Goal: Transaction & Acquisition: Purchase product/service

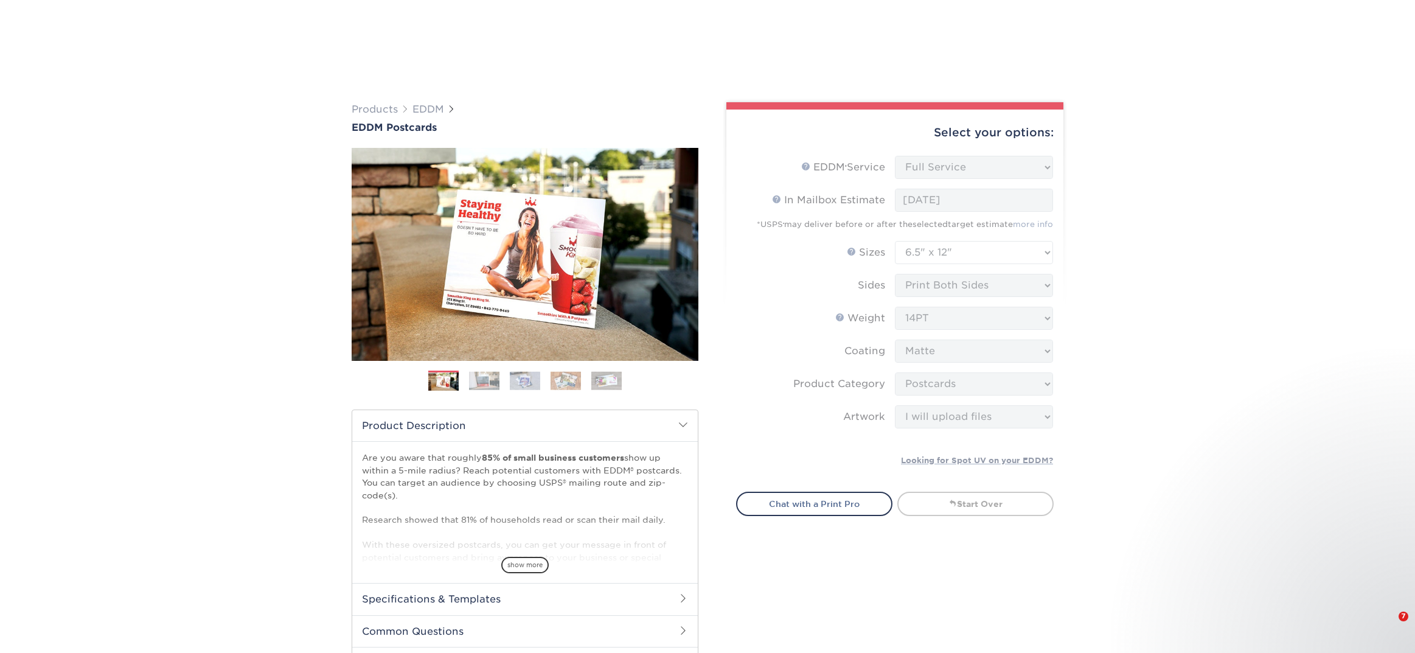
select select "full_service"
select select "6.50x12.00"
select select "9b7272e0-d6c8-4c3c-8e97-d3a1bcdab858"
select select "upload"
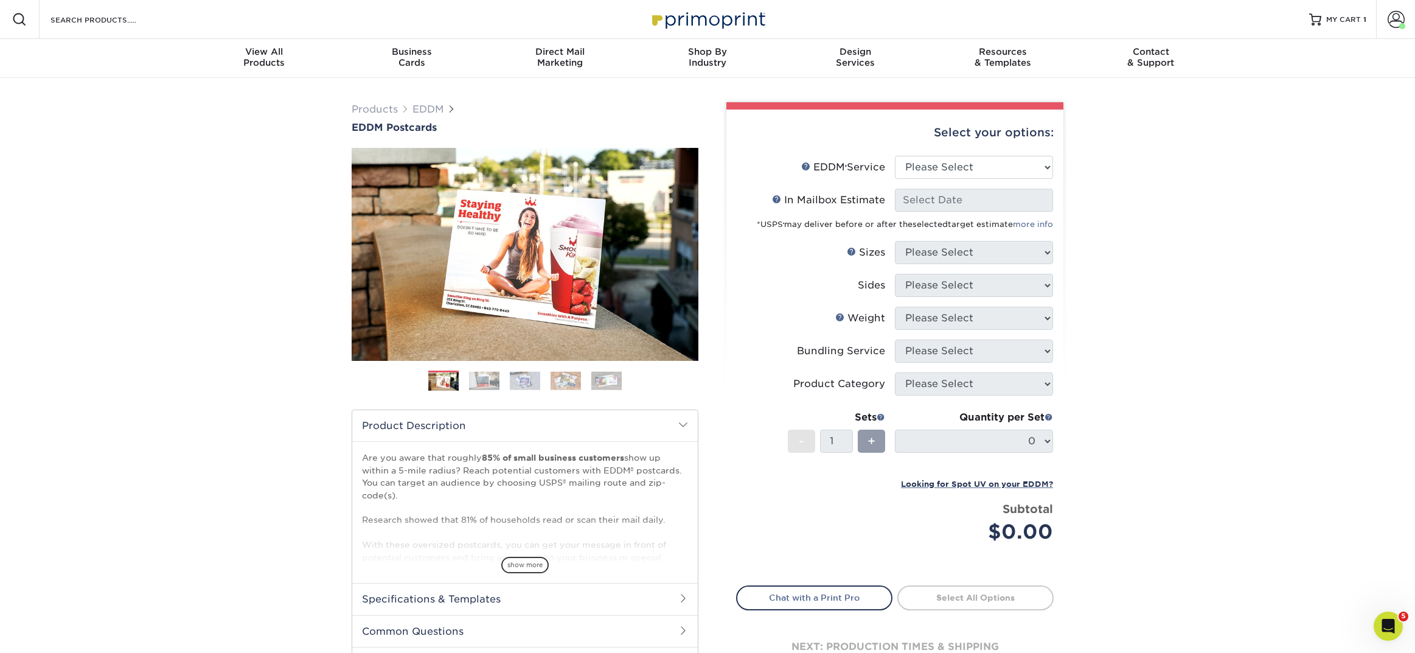
click at [894, 172] on label "EDDM Service Help EDDM ® Service" at bounding box center [816, 167] width 158 height 23
click at [922, 168] on select "Please Select Full Service Print Only" at bounding box center [974, 167] width 158 height 23
select select "full_service"
click at [895, 156] on select "Please Select Full Service Print Only" at bounding box center [974, 167] width 158 height 23
select select "-1"
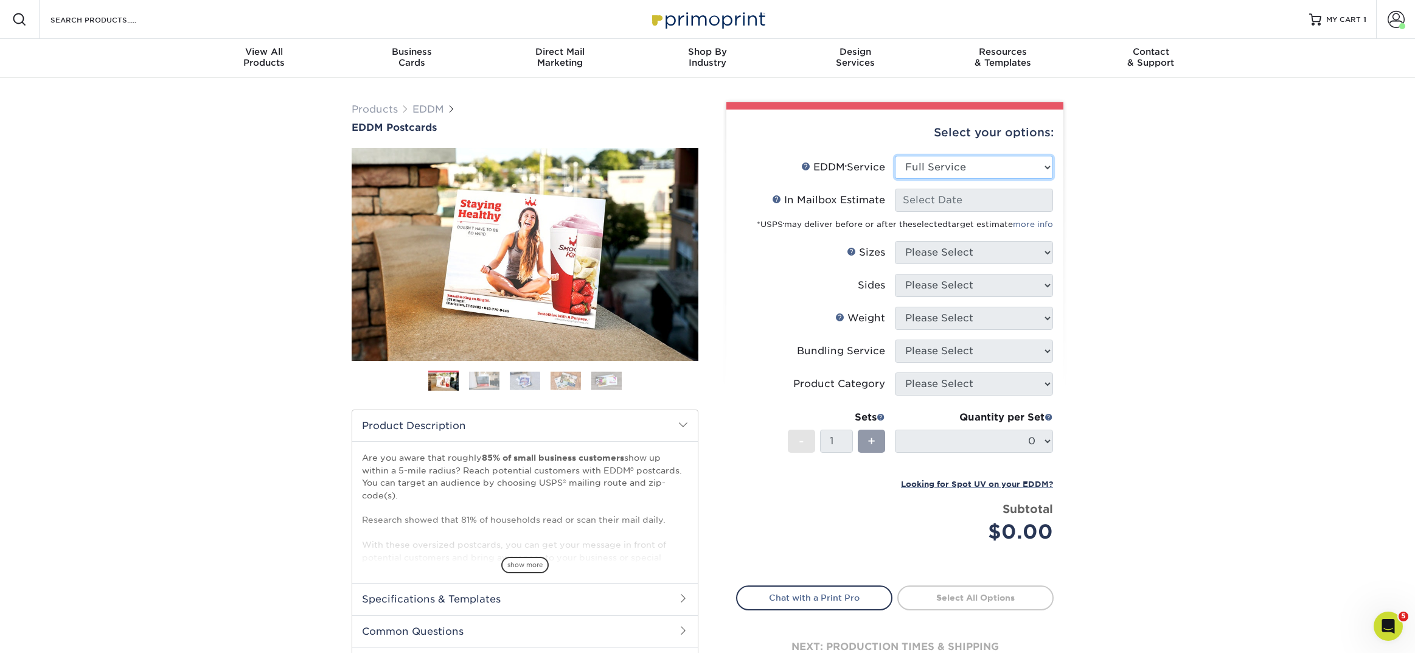
select select "-1"
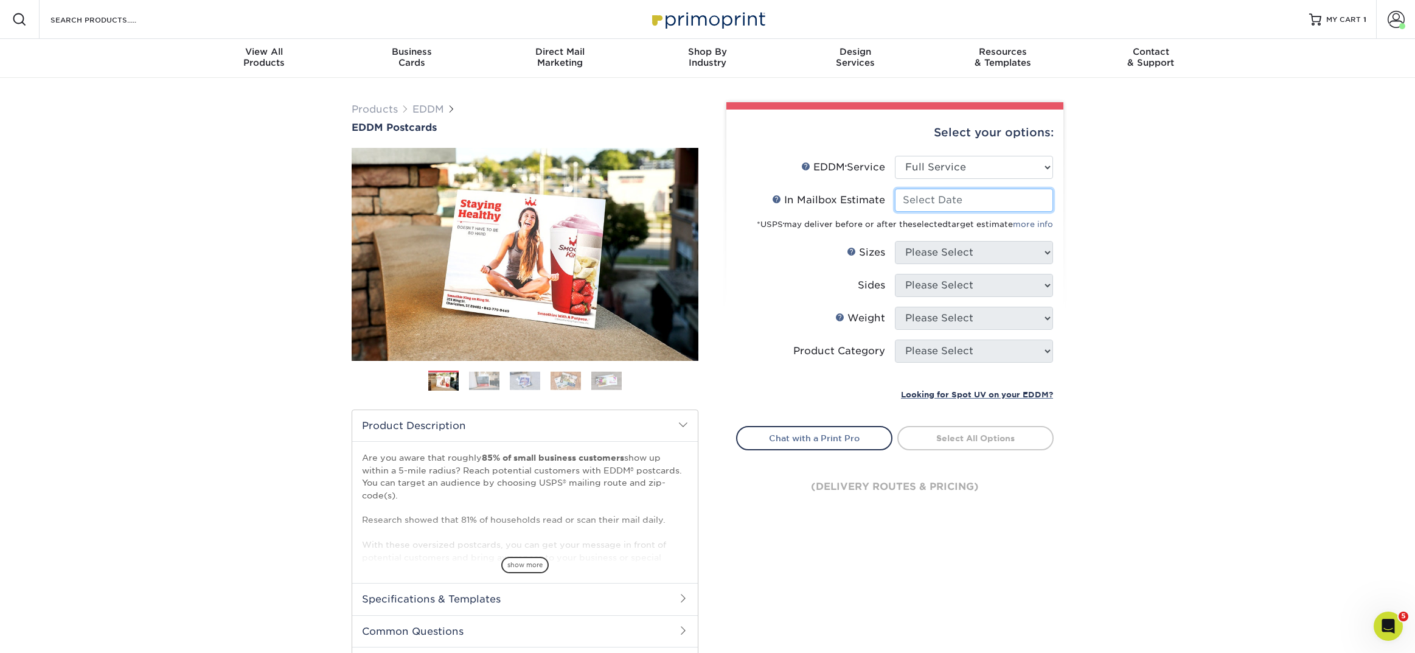
click at [949, 195] on input "In Mailbox Estimate Help In Mailbox Estimate" at bounding box center [974, 200] width 158 height 23
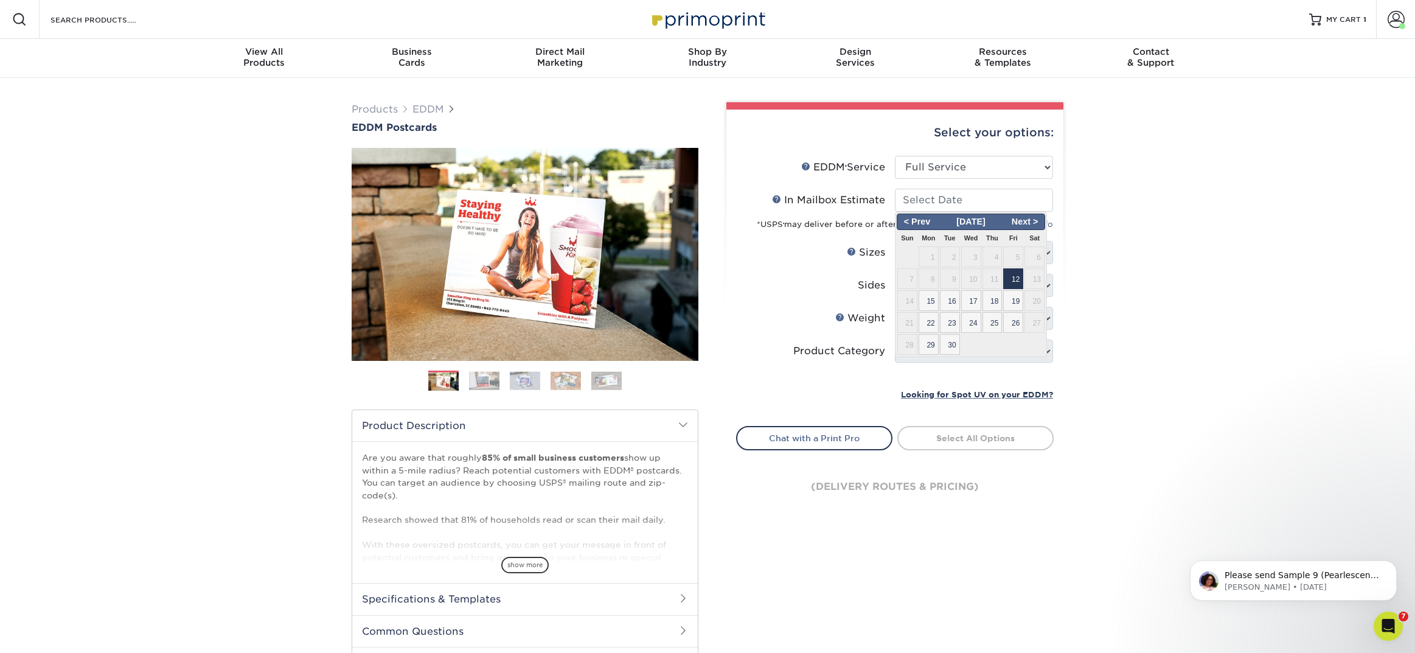
click at [1014, 279] on span "12" at bounding box center [1013, 278] width 20 height 21
type input "2025-09-12"
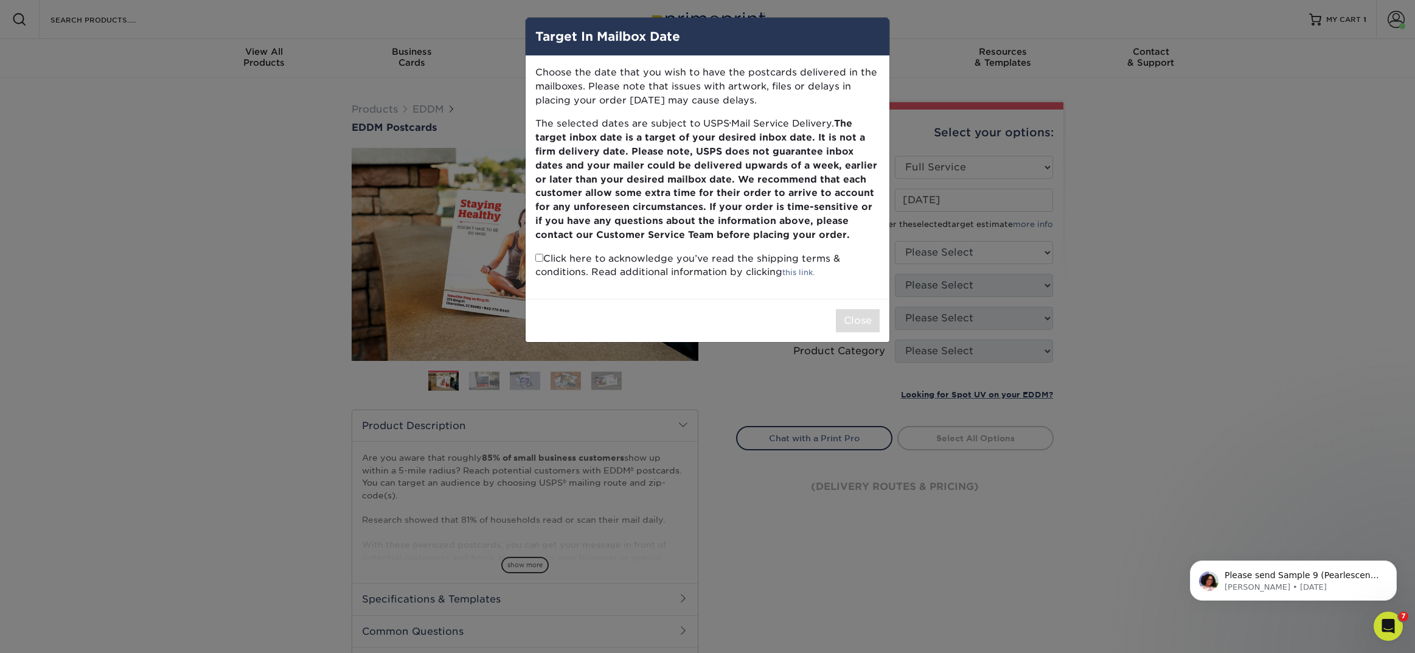
click at [538, 257] on input "checkbox" at bounding box center [539, 258] width 8 height 8
checkbox input "true"
click at [869, 321] on button "Close" at bounding box center [858, 320] width 44 height 23
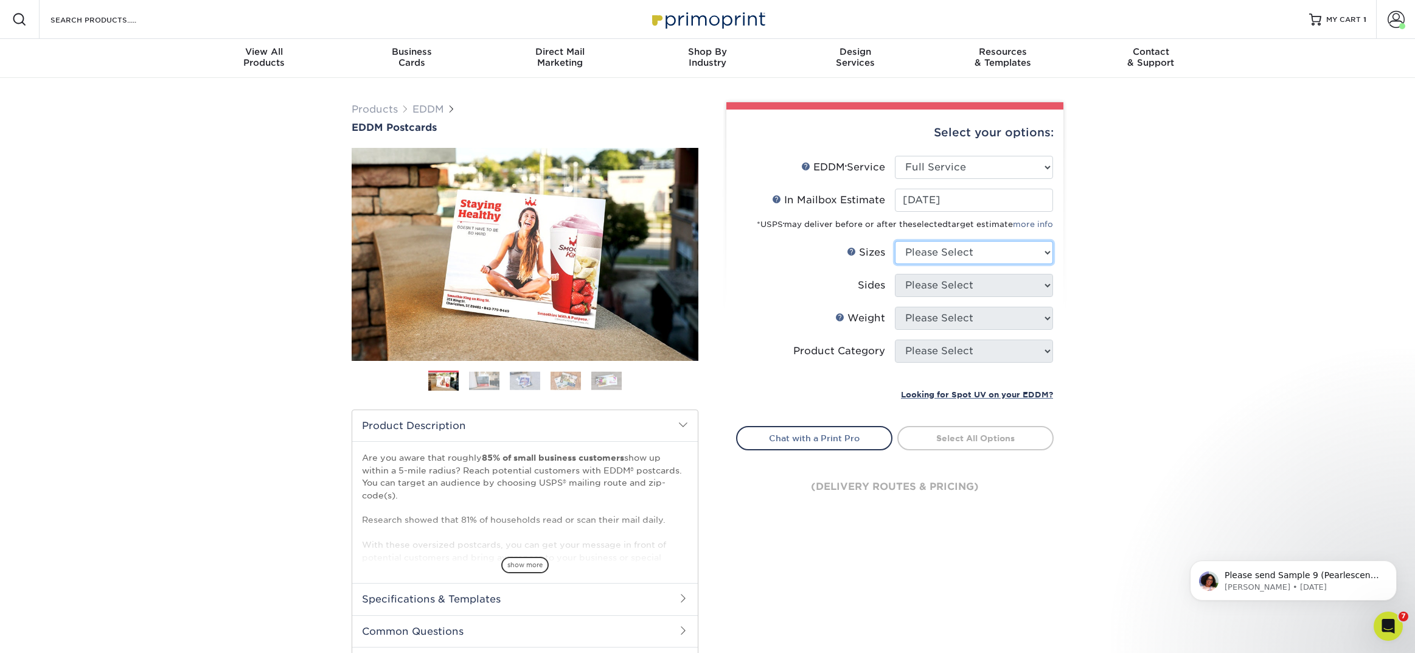
click at [966, 248] on select "Please Select 4.5" x 12" 6" x 12" 6.5" x 8" 6.5" x 9" 6.5" x 12" 7" x 8.5" 8" x…" at bounding box center [974, 252] width 158 height 23
select select "6.50x9.00"
click at [895, 241] on select "Please Select 4.5" x 12" 6" x 12" 6.5" x 8" 6.5" x 9" 6.5" x 12" 7" x 8.5" 8" x…" at bounding box center [974, 252] width 158 height 23
click at [930, 288] on select "Please Select Print Both Sides Print Front Only" at bounding box center [974, 285] width 158 height 23
select select "13abbda7-1d64-4f25-8bb2-c179b224825d"
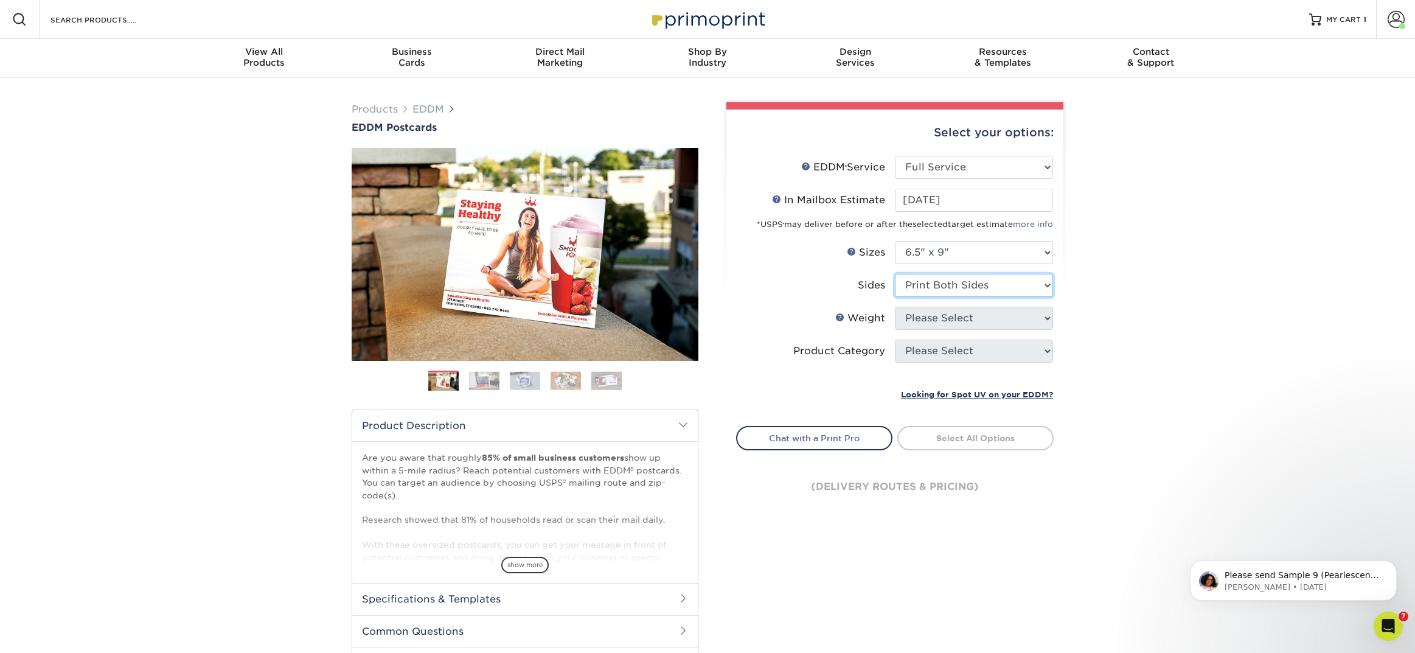
click at [895, 274] on select "Please Select Print Both Sides Print Front Only" at bounding box center [974, 285] width 158 height 23
click at [928, 317] on select "Please Select 16PT 14PT" at bounding box center [974, 318] width 158 height 23
select select "16PT"
click at [895, 307] on select "Please Select 16PT 14PT" at bounding box center [974, 318] width 158 height 23
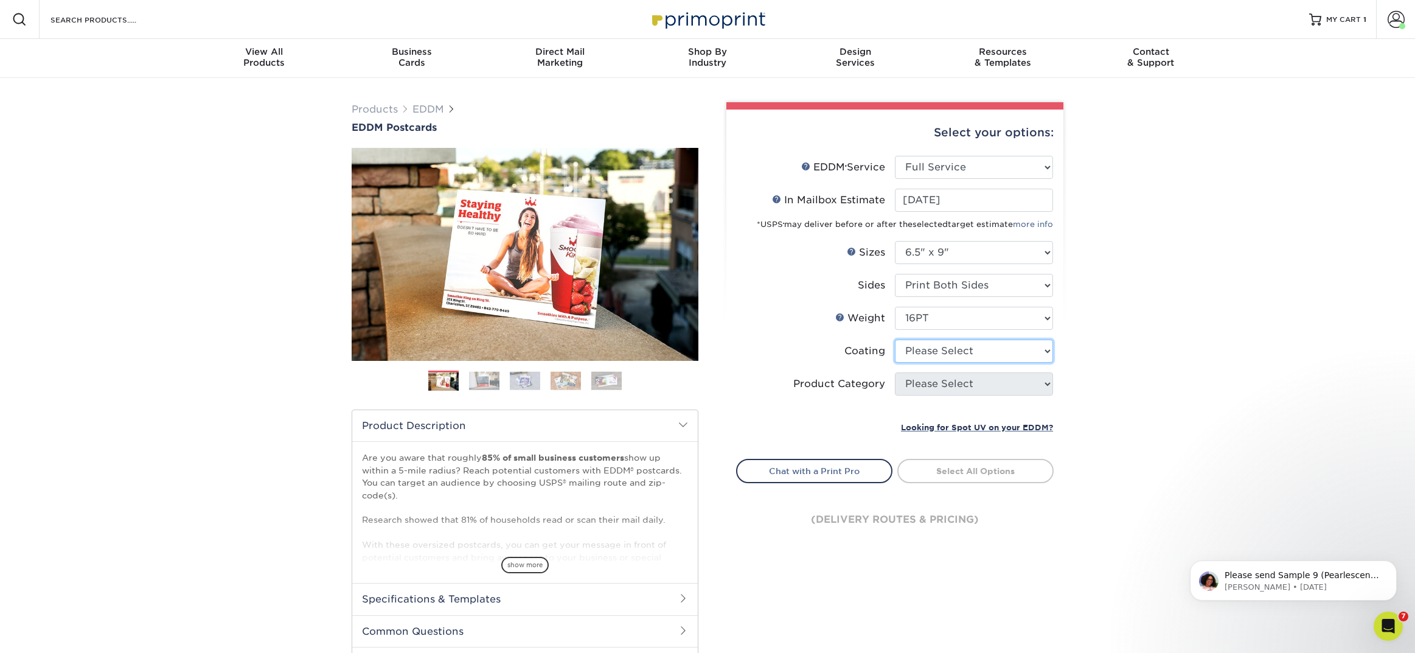
click at [927, 350] on select at bounding box center [974, 351] width 158 height 23
select select "121bb7b5-3b4d-429f-bd8d-bbf80e953313"
click at [895, 340] on select at bounding box center [974, 351] width 158 height 23
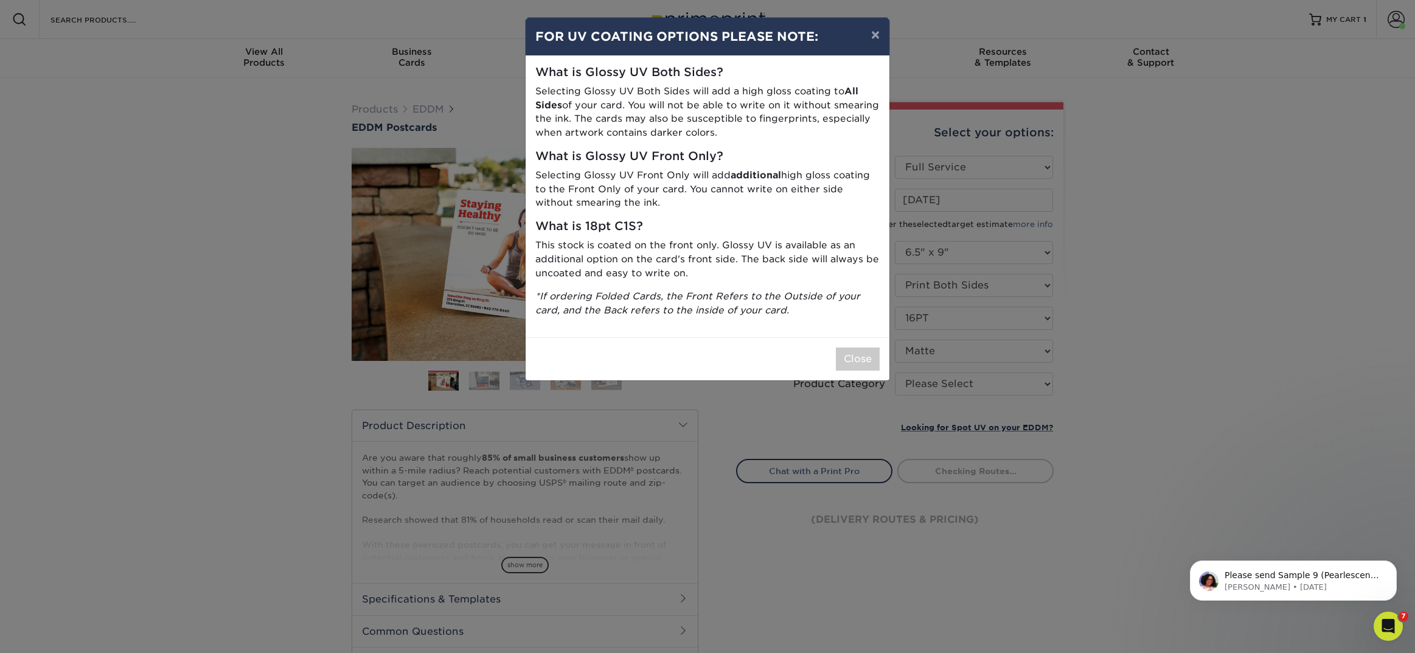
click at [924, 380] on div "× FOR UV COATING OPTIONS PLEASE NOTE: What is Glossy UV Both Sides? Selecting G…" at bounding box center [707, 326] width 1415 height 653
click at [863, 354] on button "Close" at bounding box center [858, 358] width 44 height 23
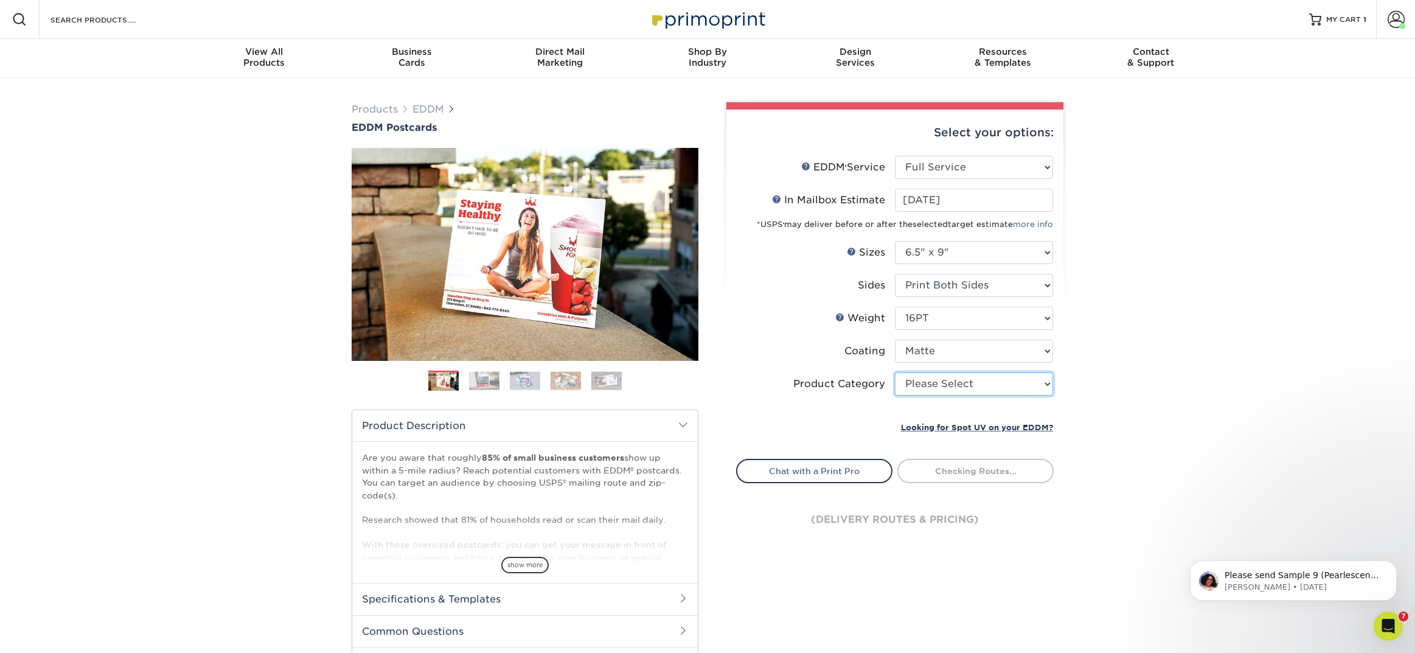
click at [961, 383] on select "Please Select Postcards" at bounding box center [974, 383] width 158 height 23
select select "9b7272e0-d6c8-4c3c-8e97-d3a1bcdab858"
click at [895, 372] on select "Please Select Postcards" at bounding box center [974, 383] width 158 height 23
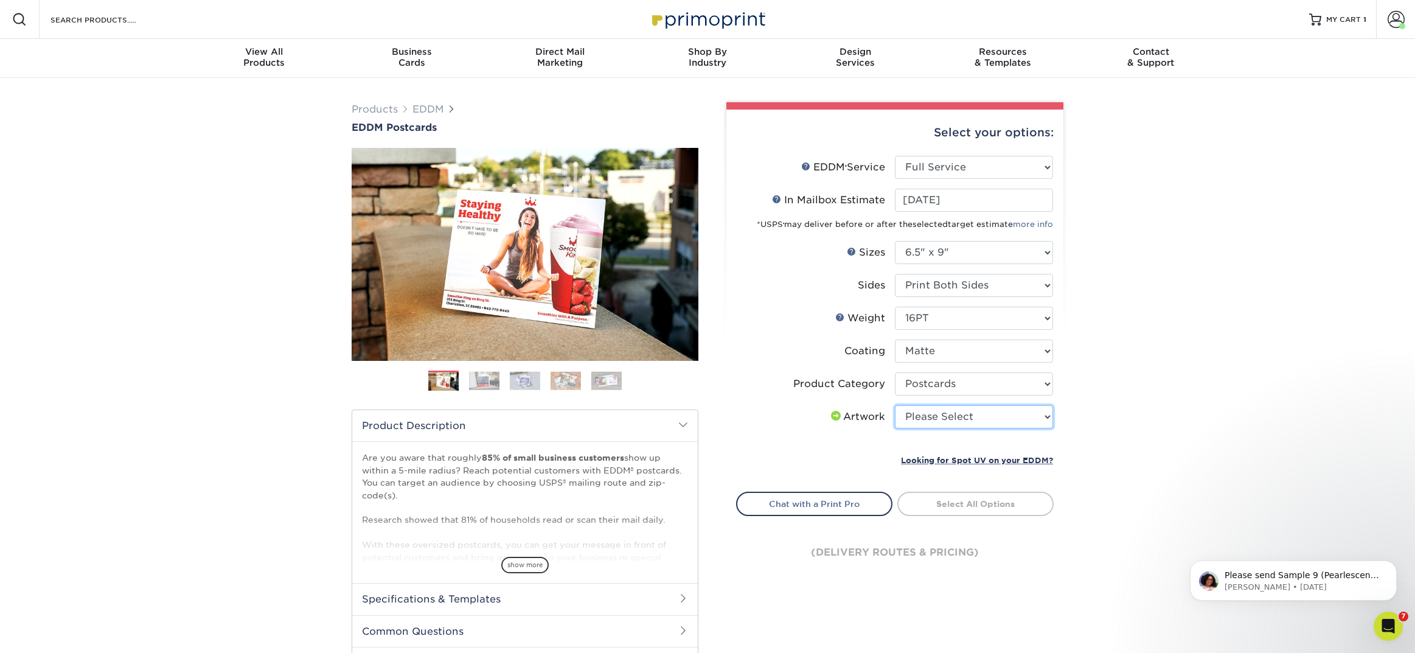
click at [977, 419] on select "Please Select I will upload files I need a design - $150" at bounding box center [974, 416] width 158 height 23
select select "upload"
click at [895, 405] on select "Please Select I will upload files I need a design - $150" at bounding box center [974, 416] width 158 height 23
click at [965, 496] on link "Select Routes" at bounding box center [975, 502] width 156 height 22
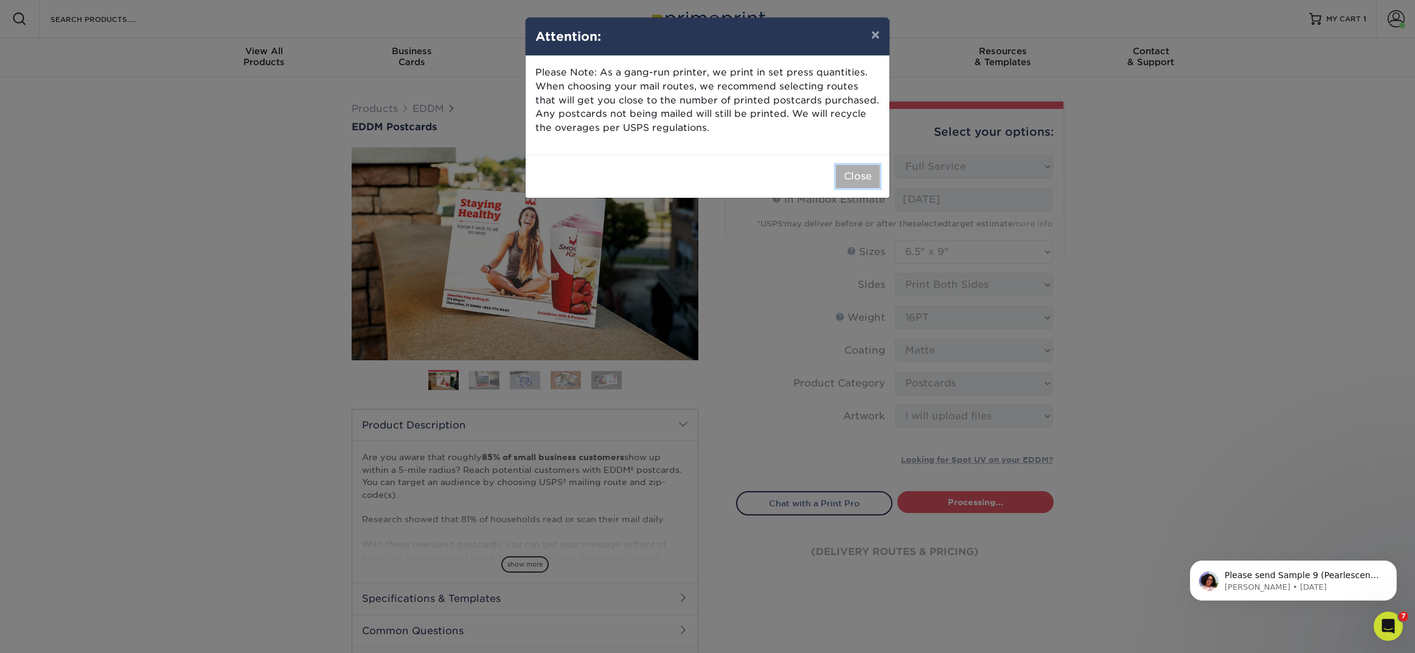
click at [859, 179] on button "Close" at bounding box center [858, 176] width 44 height 23
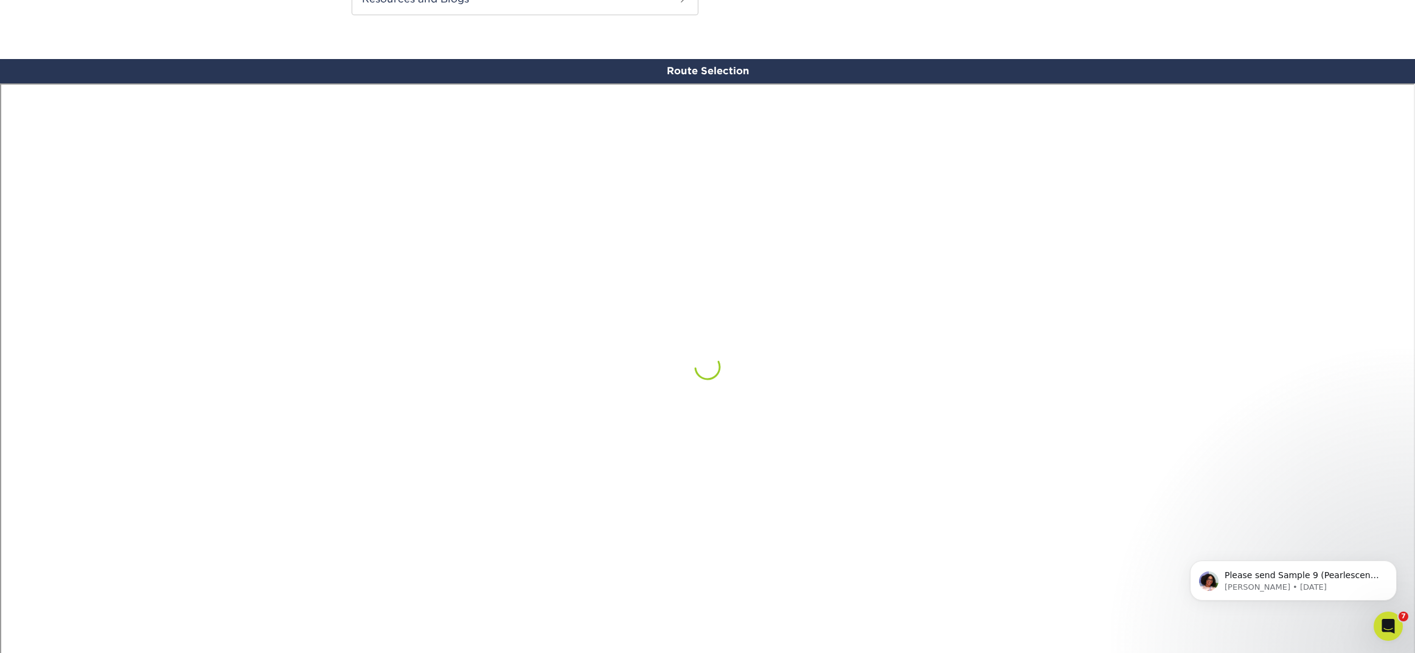
scroll to position [709, 0]
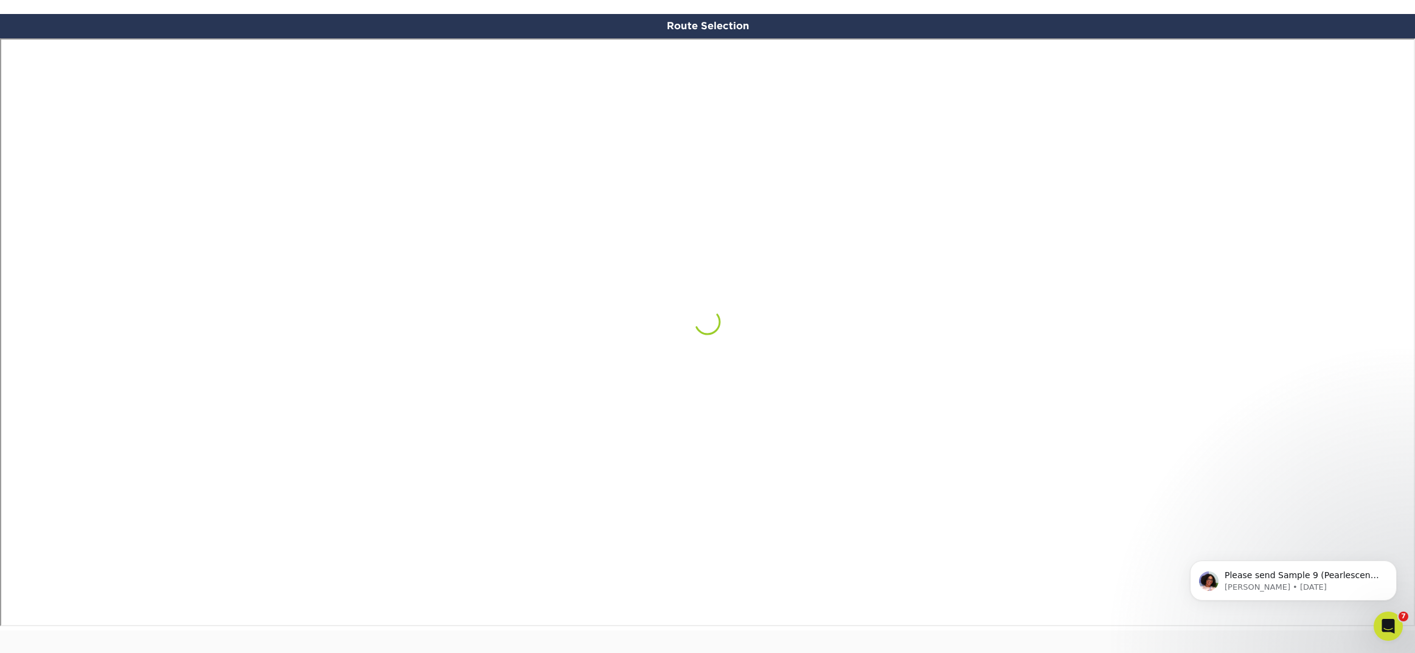
click at [1308, 611] on body "Please send Sample 9 (Pearlescent Gold) Jennifer Pagane Legacy Realty Partners …" at bounding box center [1294, 577] width 234 height 75
click at [1309, 611] on body "Please send Sample 9 (Pearlescent Gold) Jennifer Pagane Legacy Realty Partners …" at bounding box center [1294, 577] width 234 height 75
click at [1392, 562] on icon "Dismiss notification" at bounding box center [1393, 563] width 7 height 7
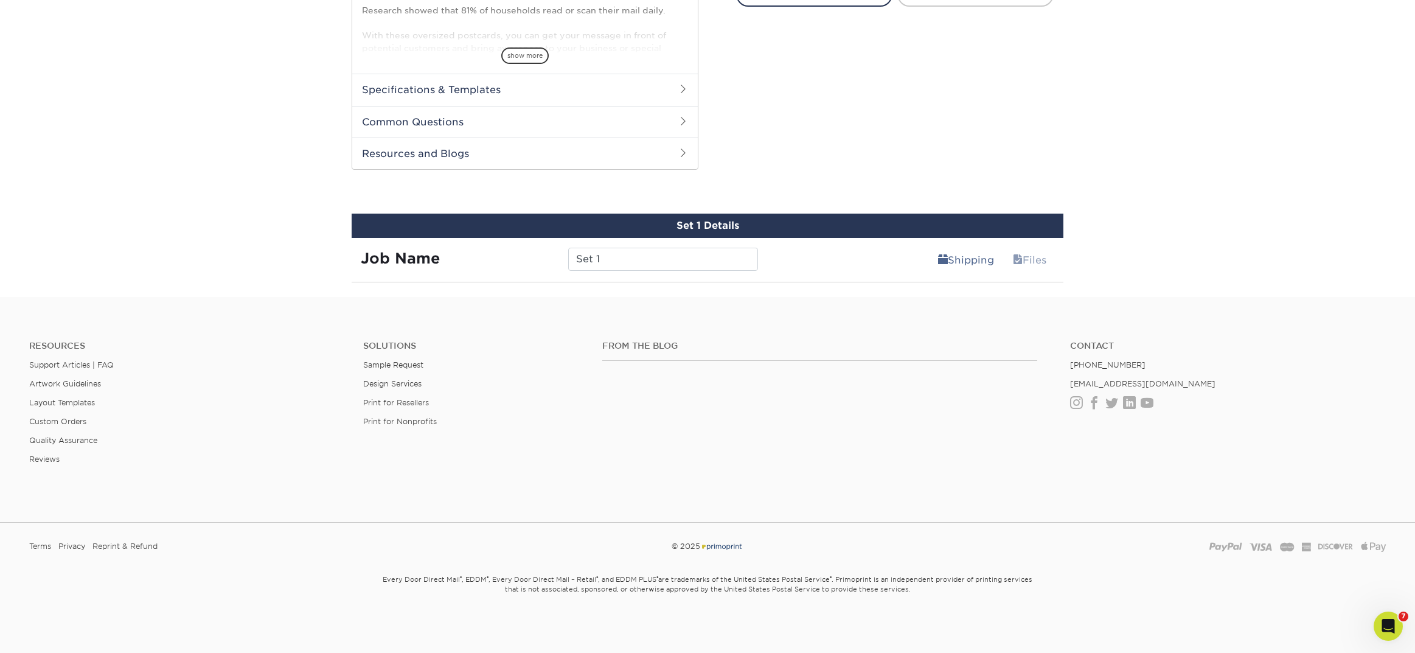
scroll to position [509, 0]
